Goal: Information Seeking & Learning: Learn about a topic

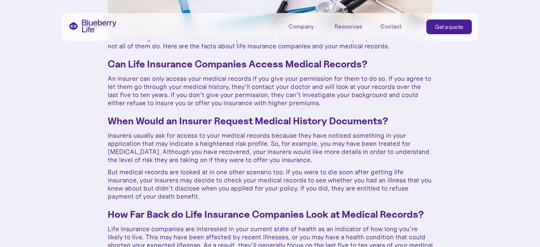
scroll to position [271, 0]
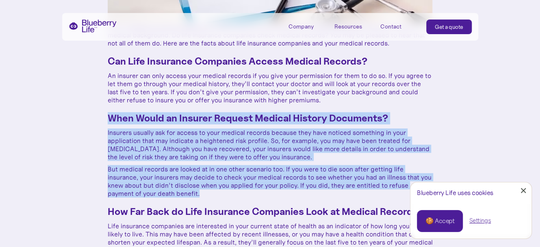
drag, startPoint x: 100, startPoint y: 117, endPoint x: 271, endPoint y: 193, distance: 187.5
click at [137, 171] on p "But medical records are looked at in one other scenario too. If you were to die…" at bounding box center [270, 181] width 325 height 33
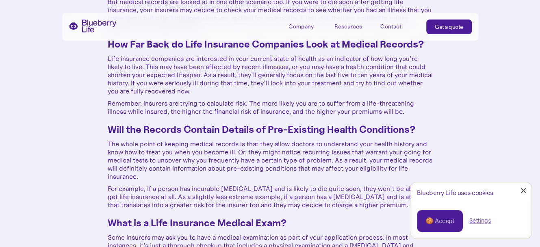
scroll to position [460, 0]
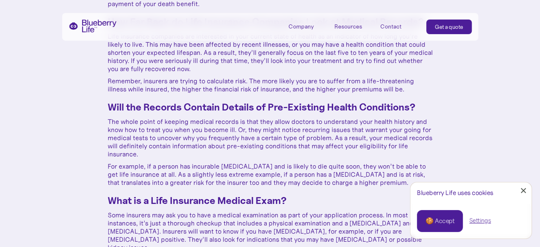
click at [291, 112] on h3 "Will the Records Contain Details of Pre-Existing Health Conditions?" at bounding box center [270, 107] width 325 height 12
drag, startPoint x: 99, startPoint y: 125, endPoint x: 137, endPoint y: 156, distance: 49.1
click at [137, 156] on div "How Do Life Insurance Companies Check Medical Backgrounds? [DATE] If you’re tak…" at bounding box center [270, 127] width 540 height 1175
click at [137, 156] on p "The whole point of keeping medical records is that they allow doctors to unders…" at bounding box center [270, 137] width 325 height 41
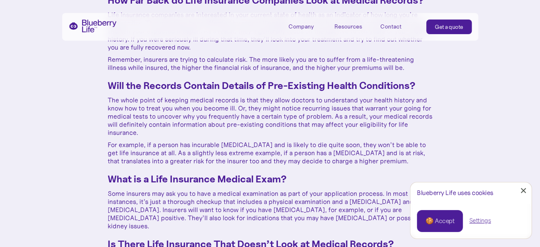
scroll to position [514, 0]
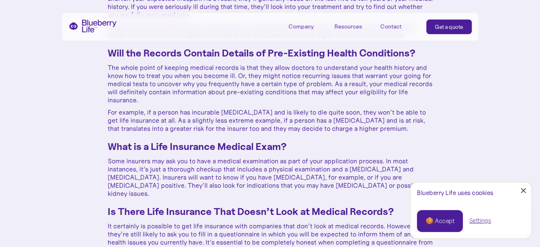
drag, startPoint x: 522, startPoint y: 191, endPoint x: 513, endPoint y: 191, distance: 9.3
click at [522, 192] on div at bounding box center [523, 190] width 5 height 5
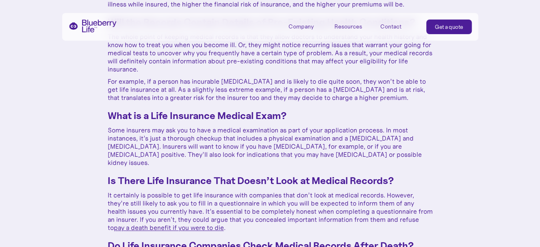
scroll to position [596, 0]
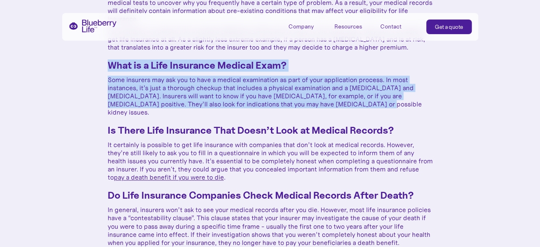
drag, startPoint x: 108, startPoint y: 65, endPoint x: 340, endPoint y: 103, distance: 235.1
click at [340, 103] on div "If you’re taking out life insurance you might find yourself wondering how life …" at bounding box center [270, 68] width 325 height 740
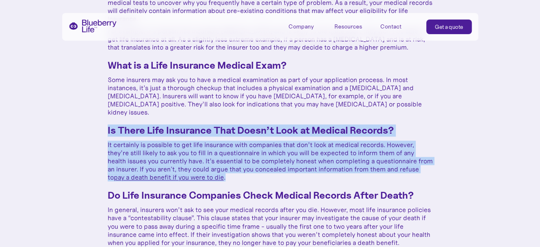
drag, startPoint x: 107, startPoint y: 119, endPoint x: 293, endPoint y: 171, distance: 192.9
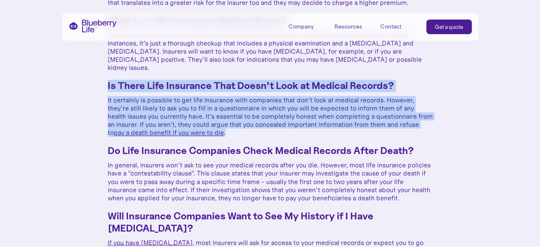
scroll to position [650, 0]
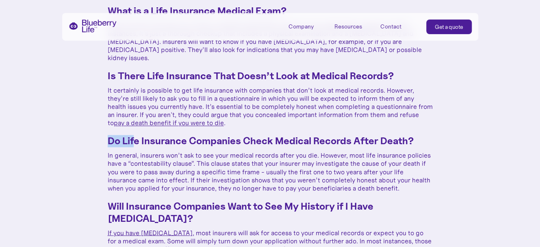
drag, startPoint x: 99, startPoint y: 129, endPoint x: 135, endPoint y: 134, distance: 36.5
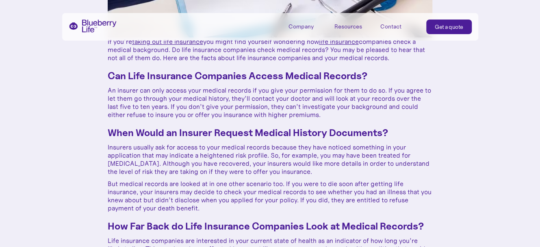
scroll to position [244, 0]
